Goal: Transaction & Acquisition: Purchase product/service

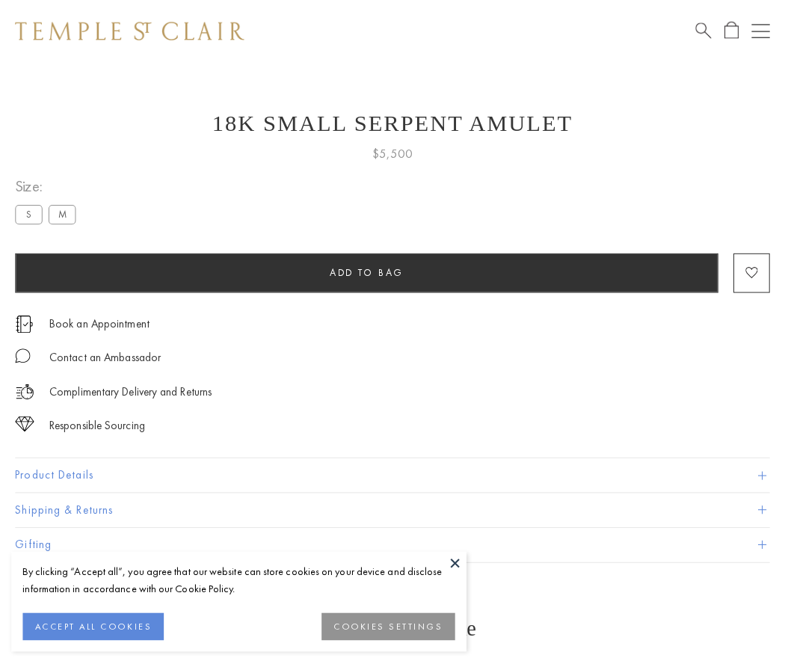
scroll to position [60, 0]
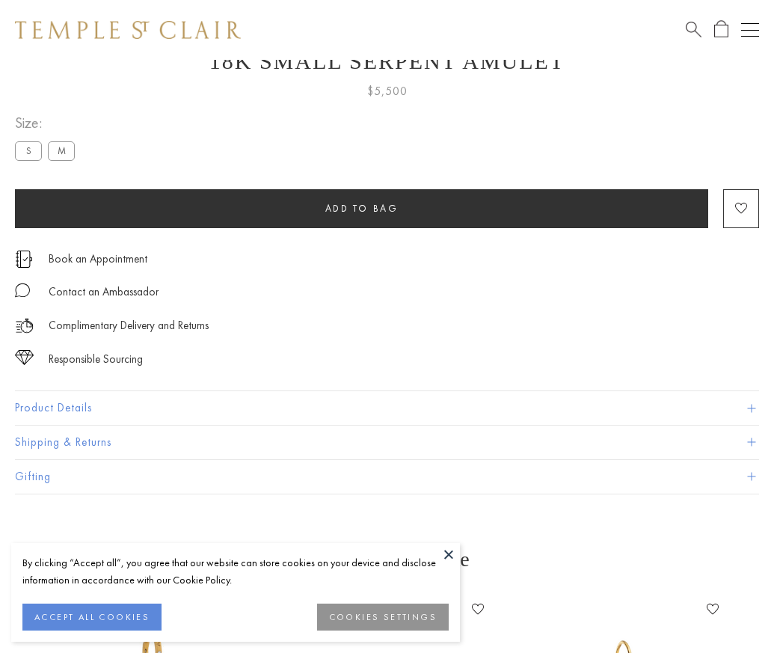
click at [361, 208] on span "Add to bag" at bounding box center [361, 208] width 73 height 13
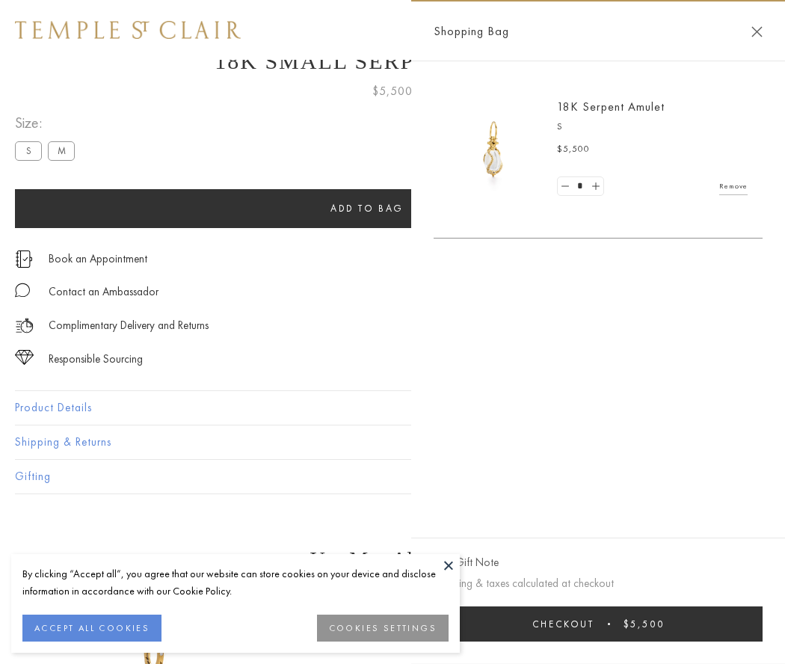
click at [598, 624] on button "Checkout $5,500" at bounding box center [598, 623] width 329 height 35
